Goal: Task Accomplishment & Management: Complete application form

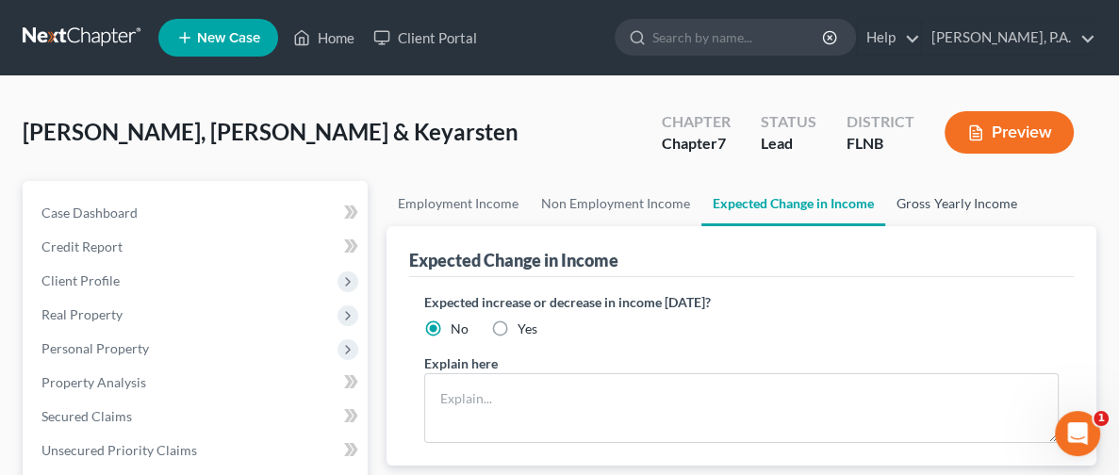
click at [885, 208] on link "Gross Yearly Income" at bounding box center [956, 203] width 142 height 45
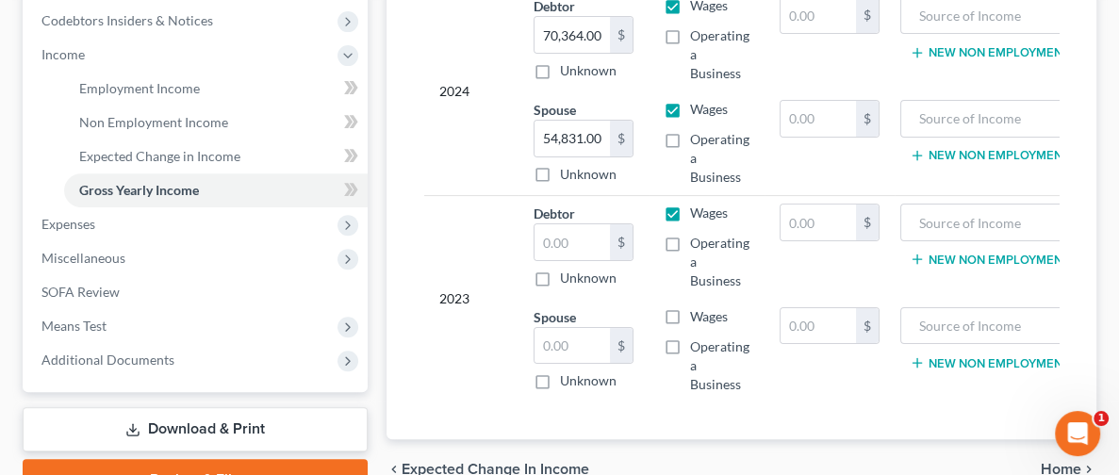
scroll to position [424, 0]
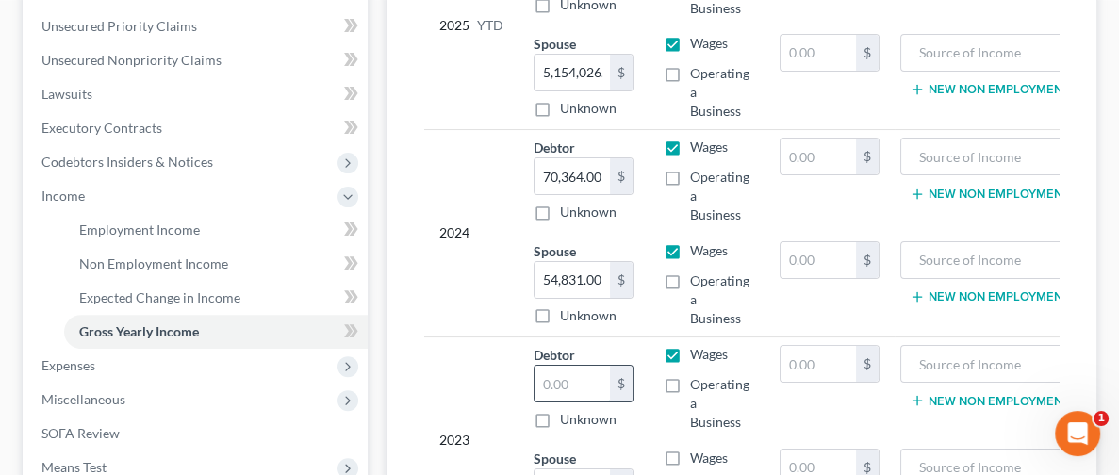
click at [534, 368] on input "text" at bounding box center [571, 384] width 75 height 36
type input "69,329"
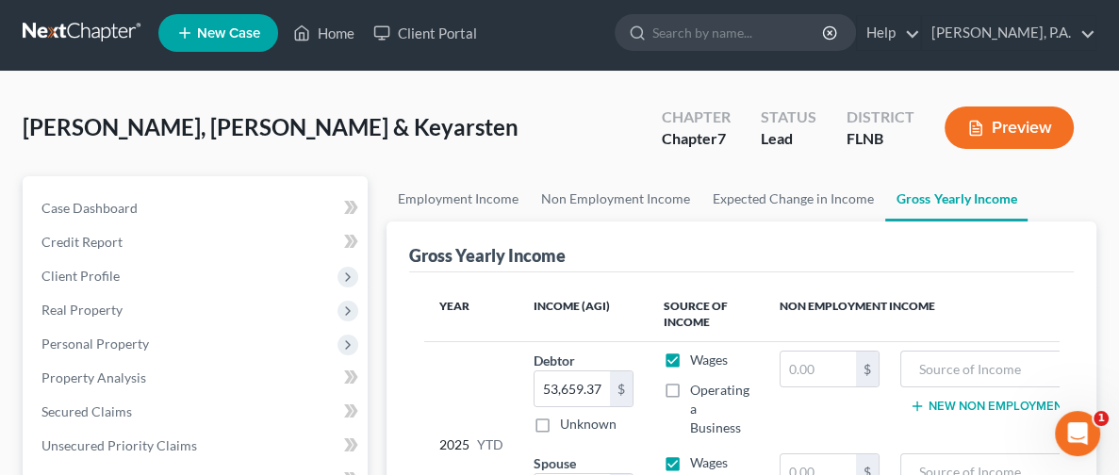
scroll to position [0, 0]
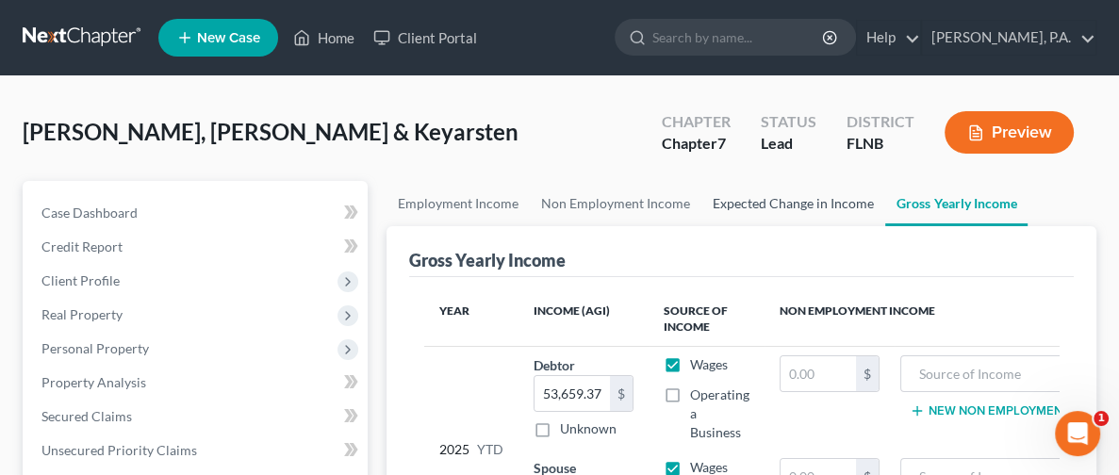
type input "52,211.33"
click at [731, 198] on link "Expected Change in Income" at bounding box center [793, 203] width 184 height 45
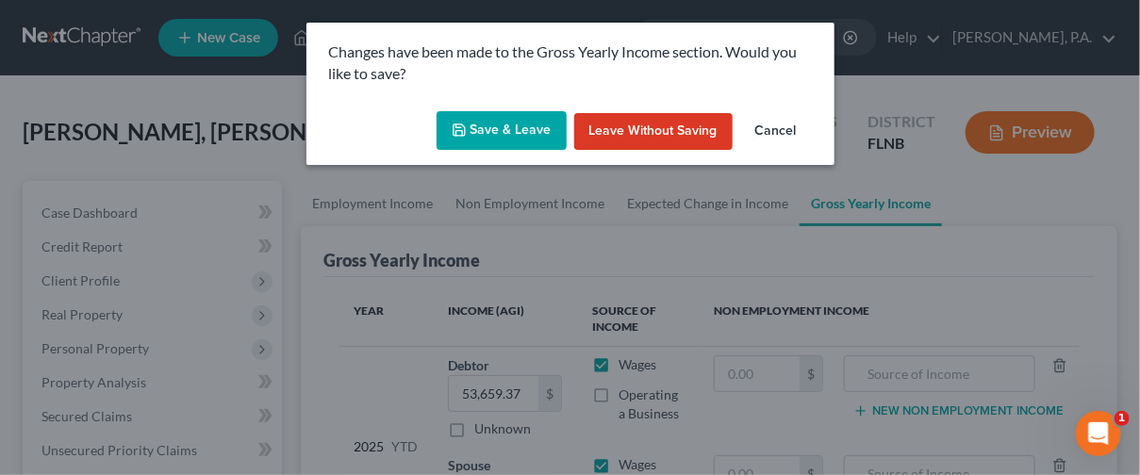
click at [507, 133] on button "Save & Leave" at bounding box center [501, 131] width 130 height 40
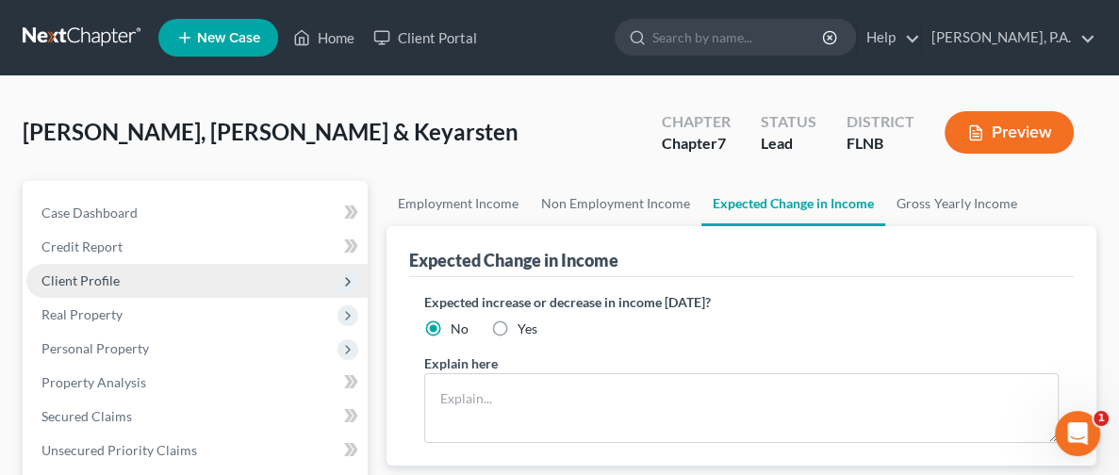
click at [89, 279] on span "Client Profile" at bounding box center [80, 280] width 78 height 16
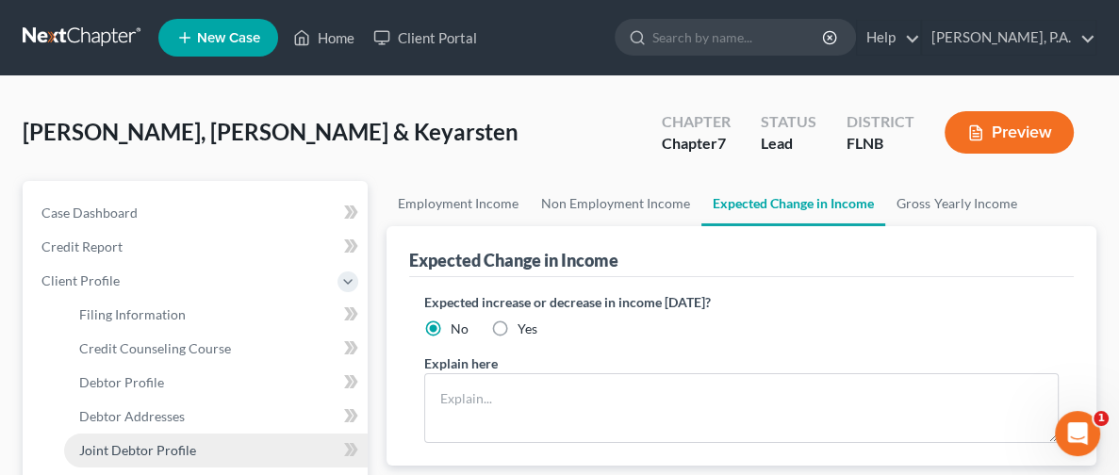
click at [157, 446] on span "Joint Debtor Profile" at bounding box center [137, 450] width 117 height 16
